Goal: Task Accomplishment & Management: Manage account settings

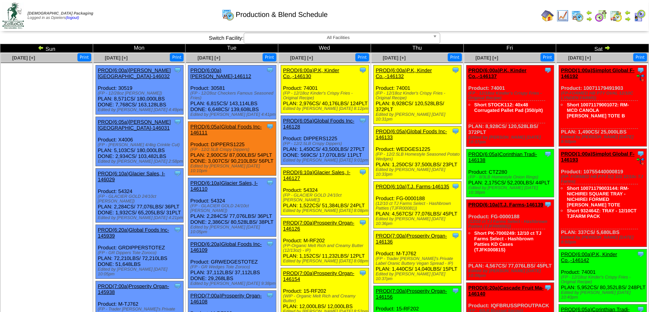
click at [550, 15] on img at bounding box center [548, 15] width 13 height 13
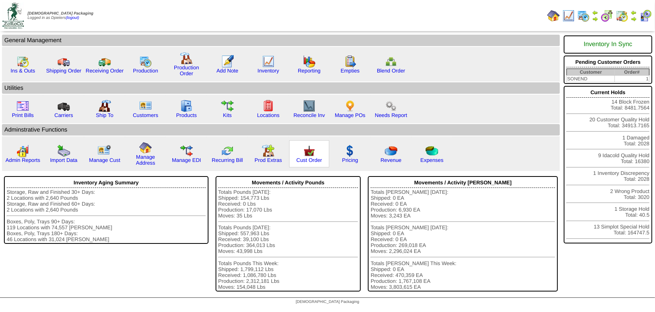
click at [308, 148] on img at bounding box center [309, 150] width 13 height 13
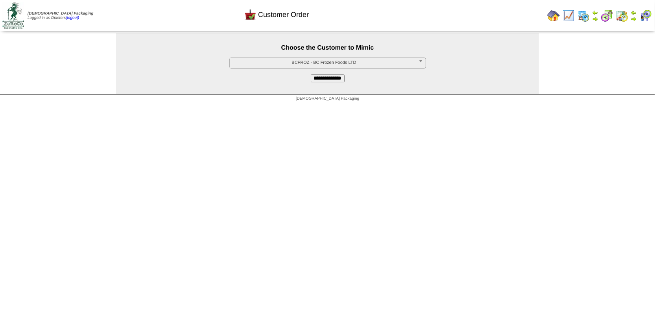
click at [367, 64] on span "BCFROZ - BC Frozen Foods LTD" at bounding box center [324, 62] width 183 height 9
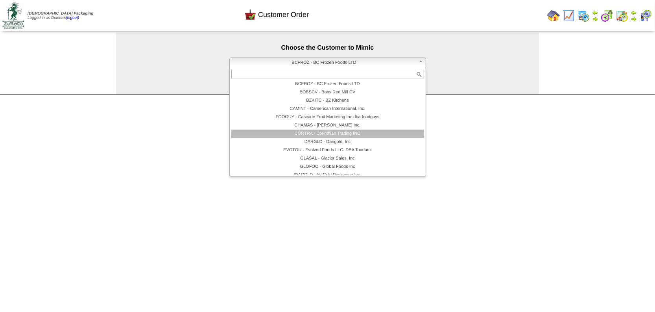
click at [291, 129] on li "CORTRA - Corinthian Trading INC" at bounding box center [327, 133] width 193 height 8
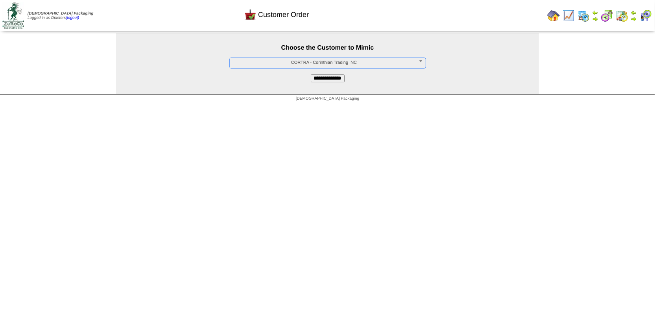
click at [314, 79] on input "**********" at bounding box center [328, 78] width 34 height 8
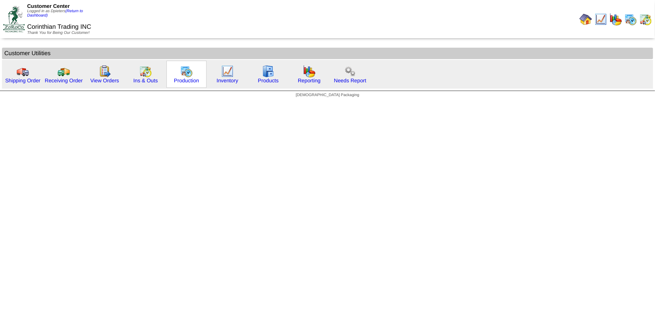
click at [186, 74] on img at bounding box center [186, 71] width 13 height 13
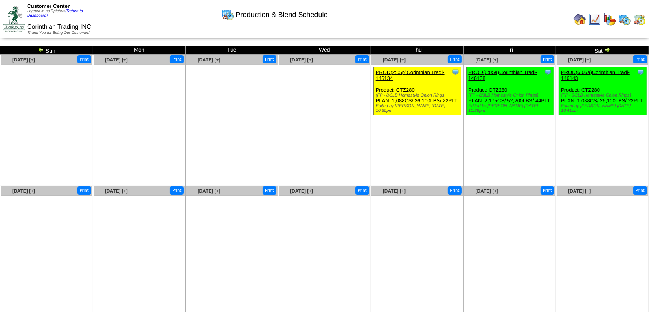
click at [40, 49] on img at bounding box center [41, 49] width 6 height 6
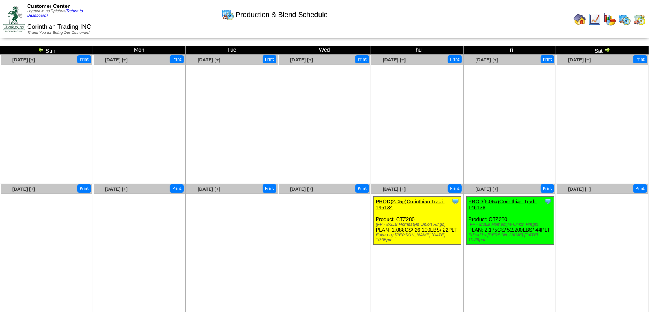
click at [41, 48] on img at bounding box center [41, 49] width 6 height 6
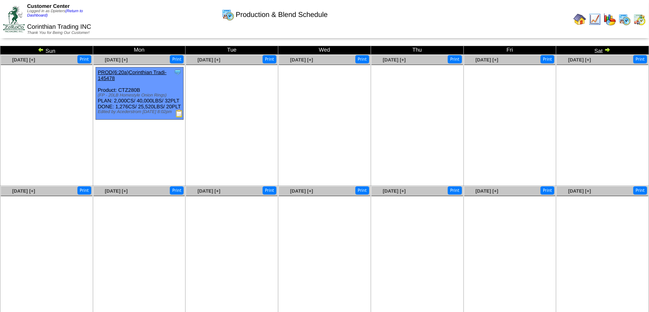
click at [145, 70] on link "PROD(6:20a)Corinthian Tradi-145478" at bounding box center [132, 75] width 69 height 12
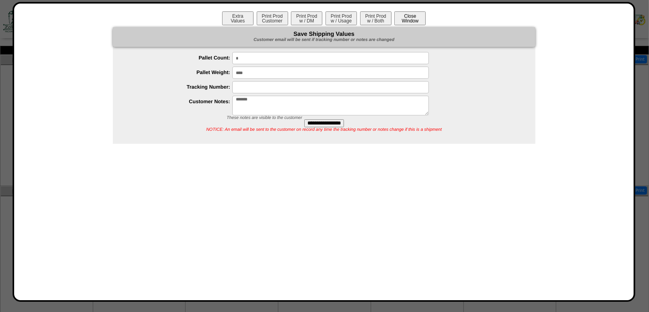
click at [411, 18] on button "Close Window" at bounding box center [410, 18] width 31 height 14
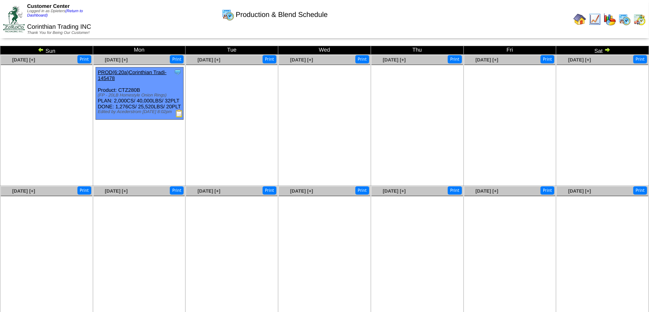
click at [609, 50] on img at bounding box center [608, 49] width 6 height 6
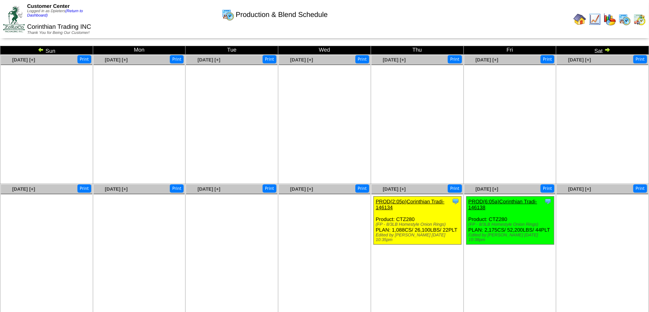
click at [413, 200] on link "PROD(2:05p)Corinthian Tradi-146134" at bounding box center [410, 204] width 69 height 12
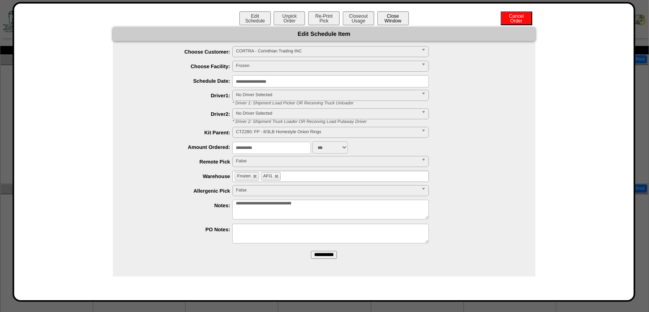
click at [392, 23] on button "Close Window" at bounding box center [393, 18] width 31 height 14
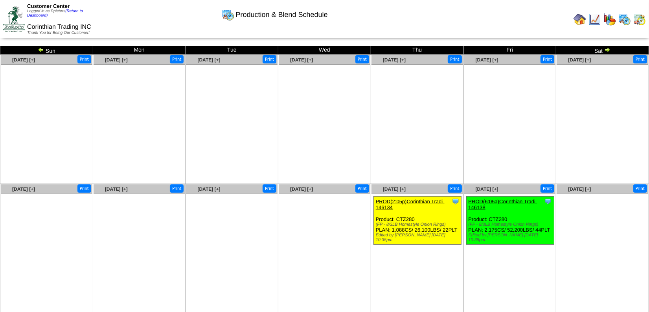
click at [513, 198] on link "PROD(6:05a)Corinthian Tradi-146138" at bounding box center [503, 204] width 69 height 12
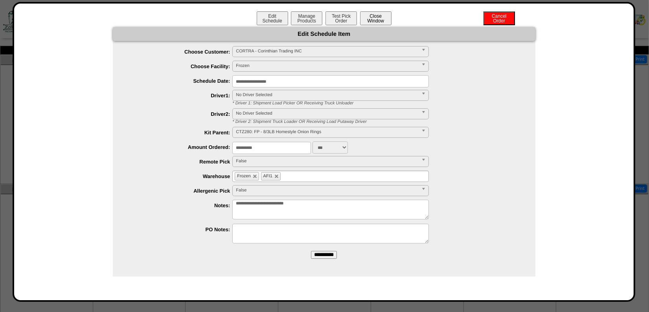
click at [377, 15] on button "Close Window" at bounding box center [375, 18] width 31 height 14
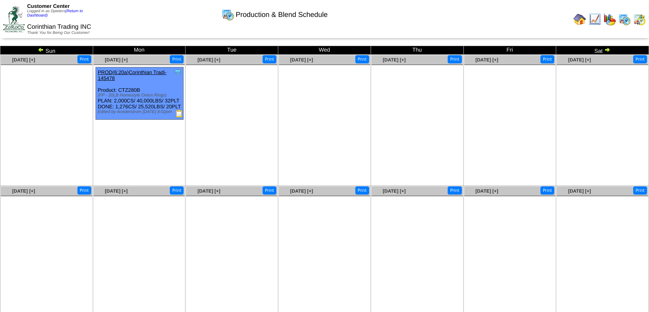
click at [609, 51] on img at bounding box center [608, 49] width 6 height 6
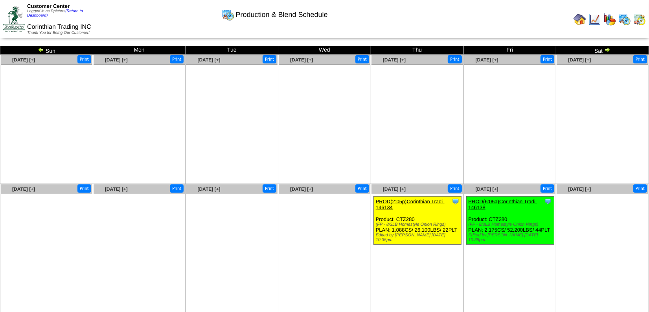
click at [578, 20] on img at bounding box center [580, 19] width 13 height 13
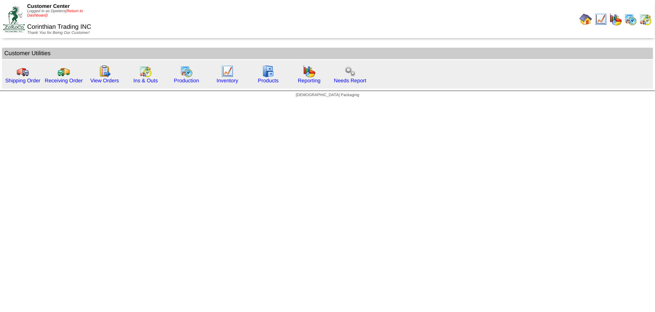
click at [70, 9] on link "(Return to Dashboard)" at bounding box center [55, 13] width 56 height 9
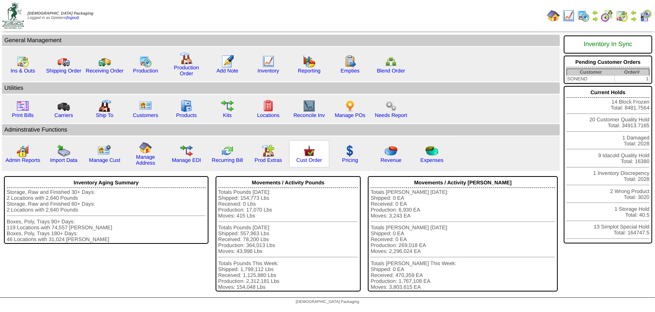
click at [303, 152] on img at bounding box center [309, 150] width 13 height 13
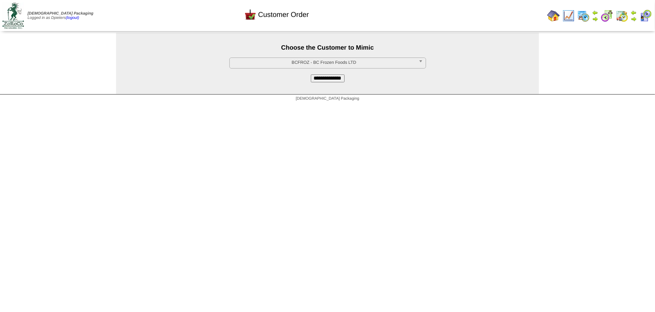
click at [333, 64] on span "BCFROZ - BC Frozen Foods LTD" at bounding box center [324, 62] width 183 height 9
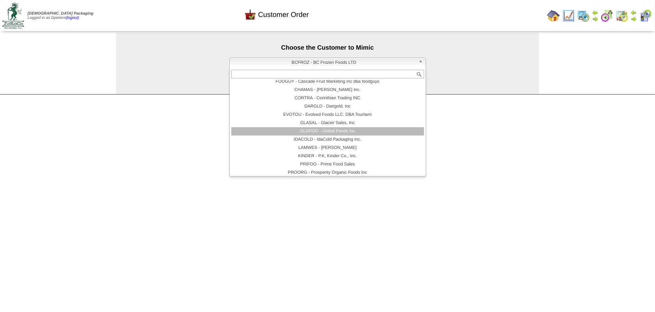
scroll to position [62, 0]
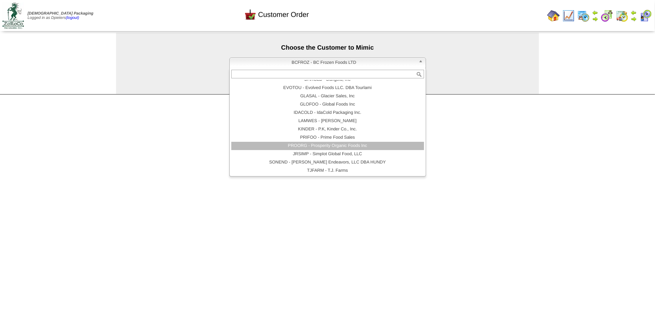
click at [369, 144] on li "PROORG - Prosperity Organic Foods Inc" at bounding box center [327, 146] width 193 height 8
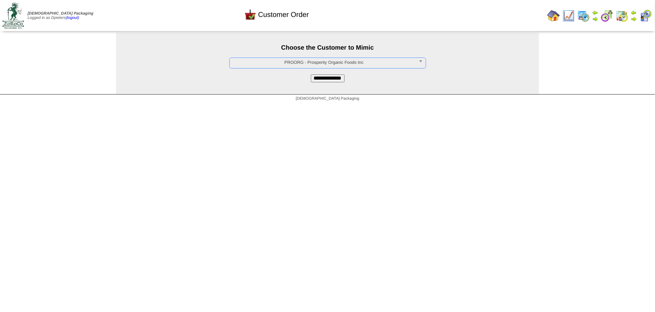
click at [338, 79] on input "**********" at bounding box center [328, 78] width 34 height 8
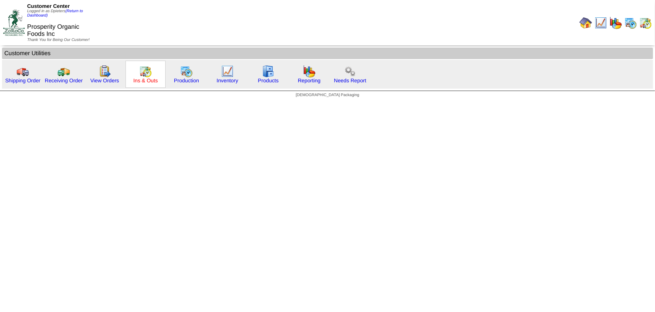
click at [144, 78] on link "Ins & Outs" at bounding box center [145, 80] width 24 height 6
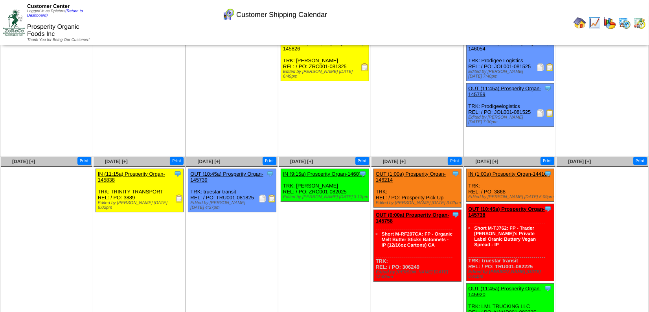
scroll to position [35, 0]
